Goal: Transaction & Acquisition: Purchase product/service

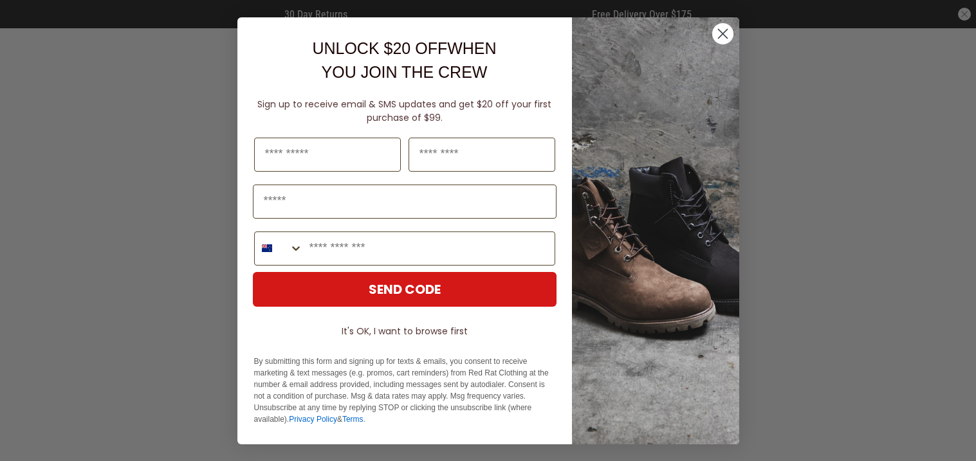
click at [717, 30] on circle "Close dialog" at bounding box center [721, 33] width 21 height 21
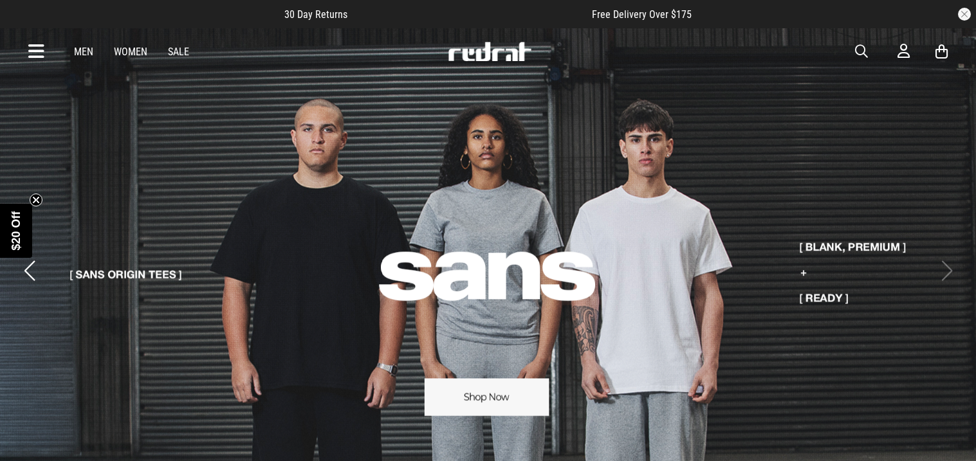
click at [859, 50] on span "button" at bounding box center [861, 51] width 13 height 15
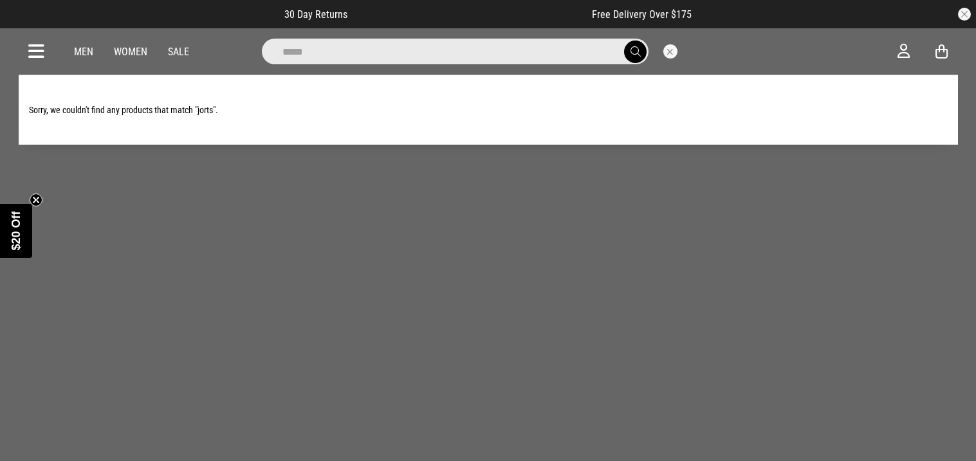
type input "*****"
click at [624, 41] on button "submit" at bounding box center [635, 52] width 23 height 23
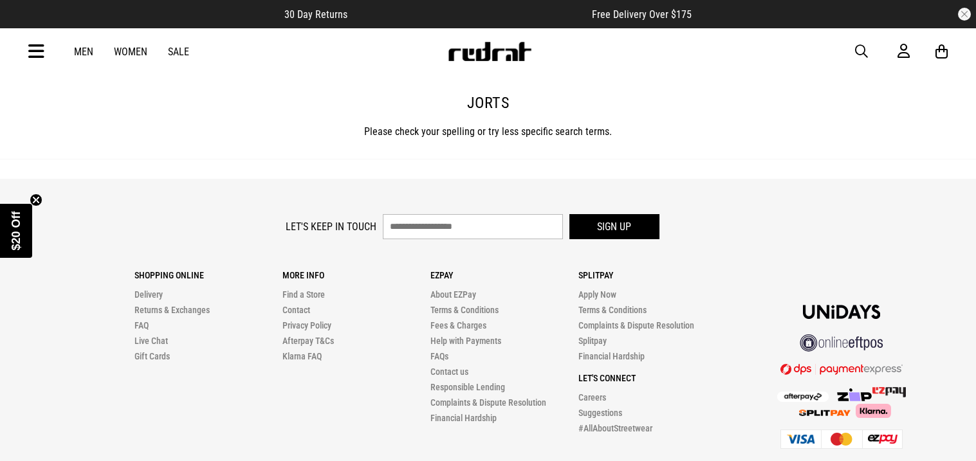
click at [861, 51] on span "button" at bounding box center [861, 51] width 13 height 15
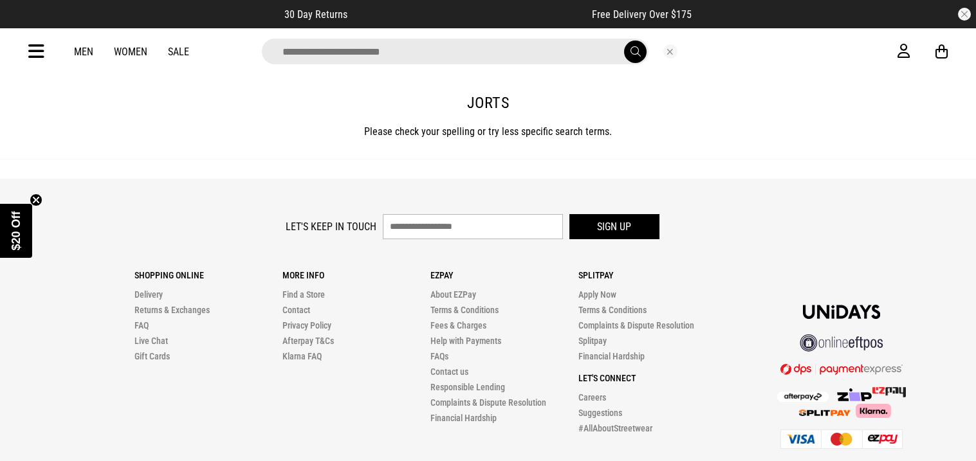
click at [138, 55] on link "Women" at bounding box center [130, 52] width 33 height 12
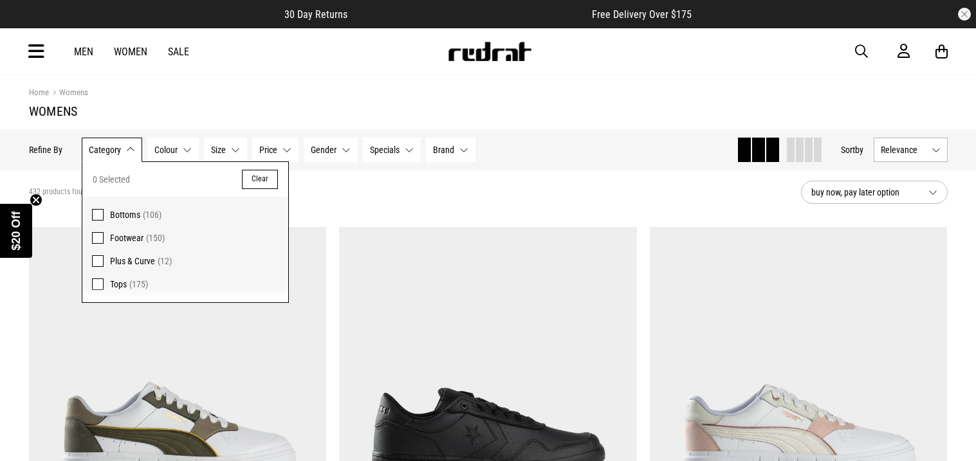
click at [112, 215] on span "Bottoms" at bounding box center [125, 215] width 30 height 10
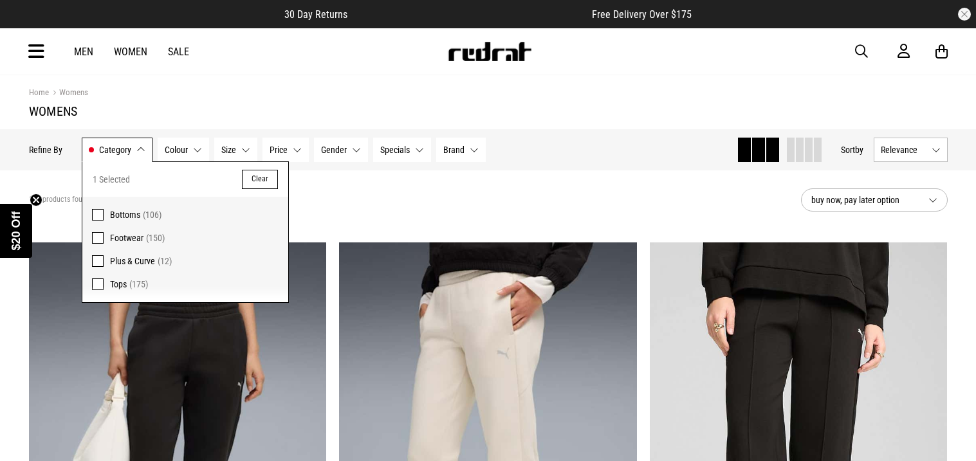
click at [183, 145] on span "Colour" at bounding box center [176, 150] width 23 height 10
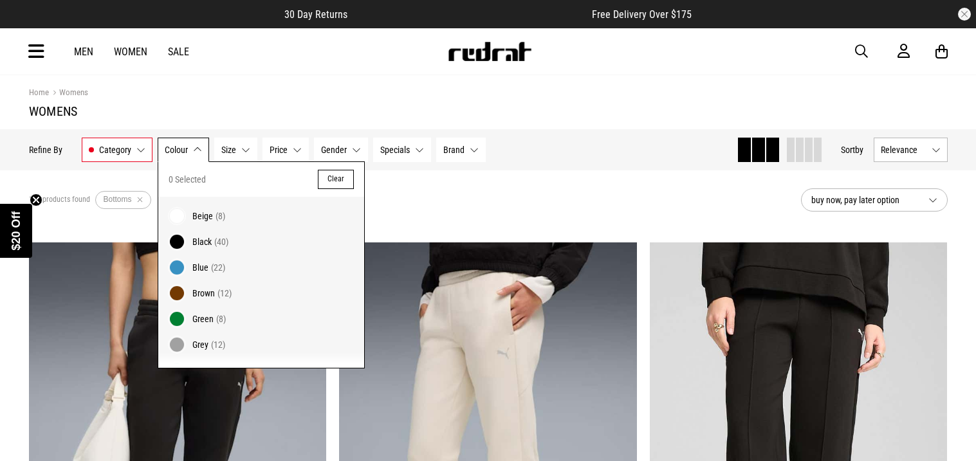
click at [190, 145] on button "Colour None selected" at bounding box center [183, 150] width 51 height 24
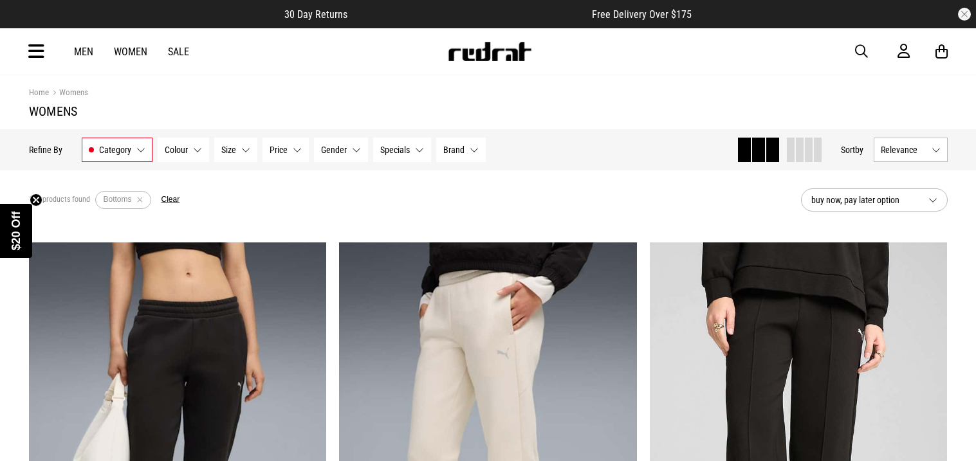
click at [136, 147] on button "Category Bottoms" at bounding box center [117, 150] width 71 height 24
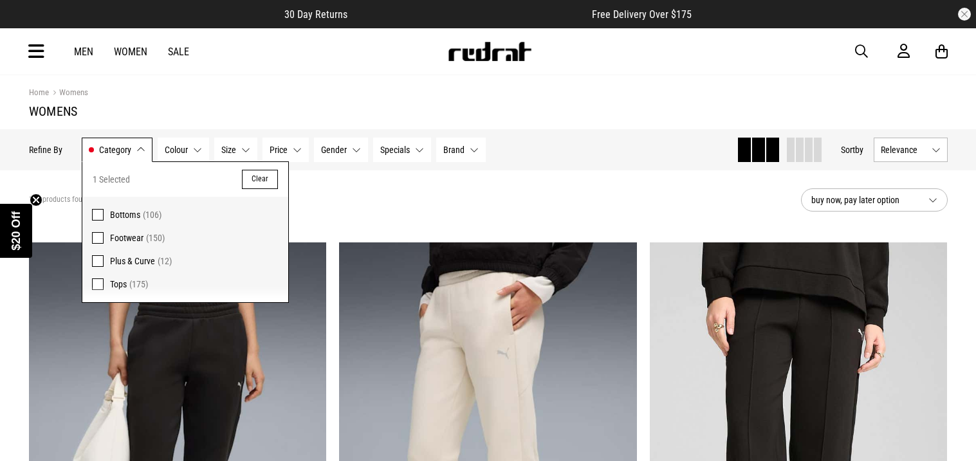
click at [394, 188] on div "106 products found Active Filters Bottoms Clear" at bounding box center [410, 200] width 762 height 39
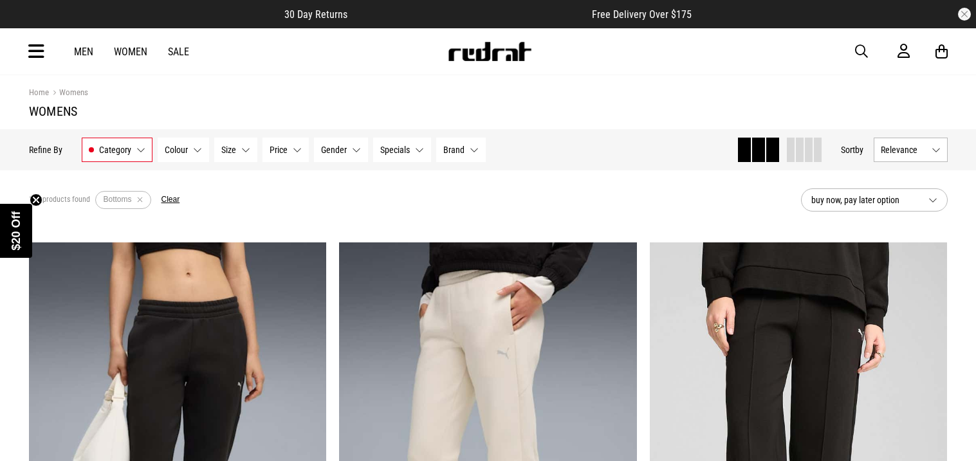
click at [174, 156] on button "Colour None selected" at bounding box center [183, 150] width 51 height 24
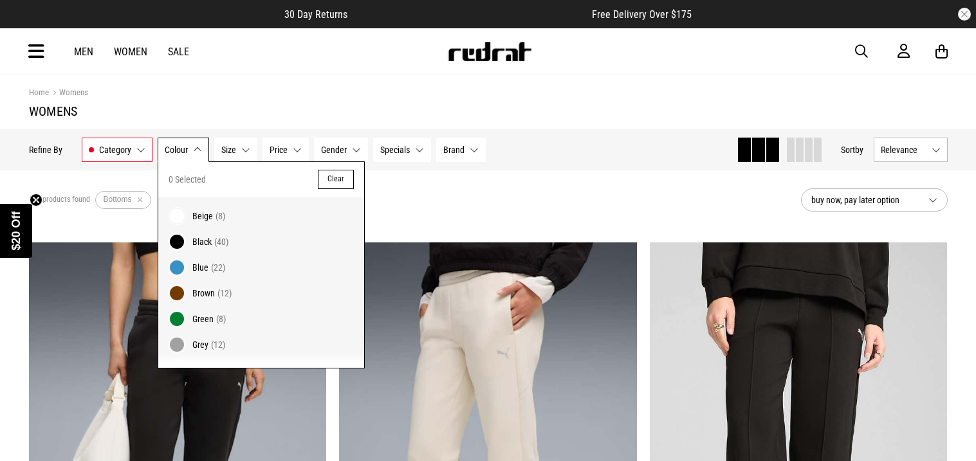
click at [401, 190] on div "106 products found Active Filters Bottoms Clear" at bounding box center [410, 200] width 762 height 39
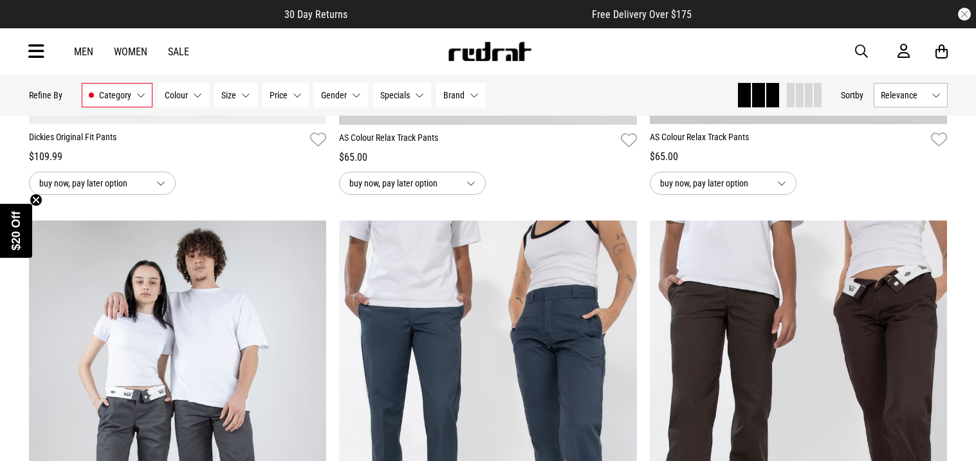
scroll to position [2076, 0]
